Goal: Complete application form: Complete application form

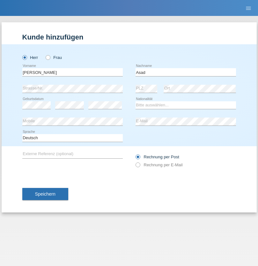
type input "Asad"
select select "SY"
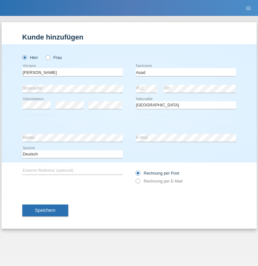
select select "C"
select select "02"
select select "01"
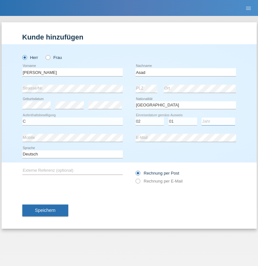
select select "2002"
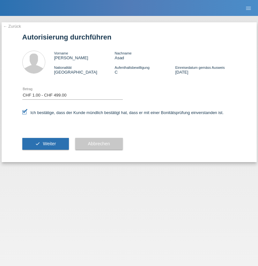
select select "1"
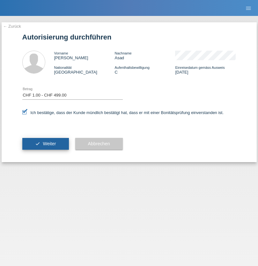
click at [45, 144] on span "Weiter" at bounding box center [49, 143] width 13 height 5
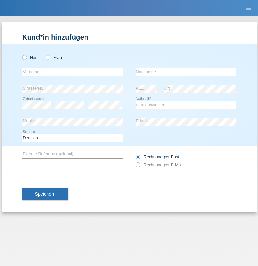
radio input "true"
click at [72, 72] on input "text" at bounding box center [72, 72] width 100 height 8
type input "[PERSON_NAME]"
click at [185, 72] on input "text" at bounding box center [185, 72] width 100 height 8
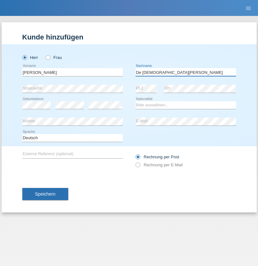
type input "De [DEMOGRAPHIC_DATA][PERSON_NAME]"
select select "CH"
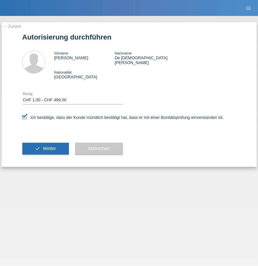
select select "1"
click at [45, 146] on span "Weiter" at bounding box center [49, 148] width 13 height 5
